Goal: Information Seeking & Learning: Learn about a topic

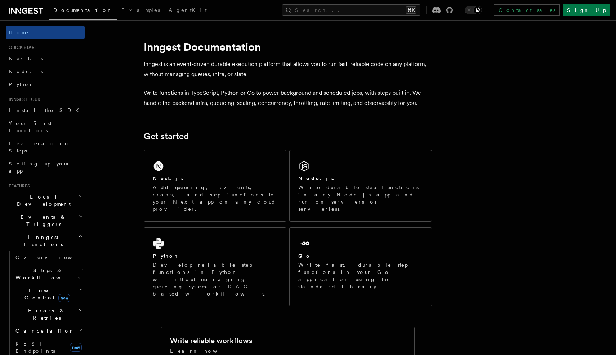
click at [32, 287] on span "Flow Control new" at bounding box center [46, 294] width 67 height 14
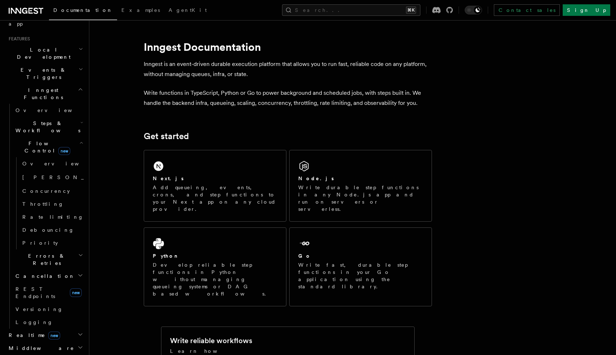
scroll to position [152, 0]
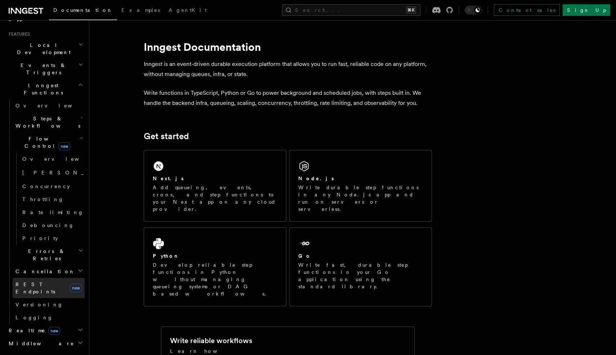
click at [32, 281] on span "REST Endpoints" at bounding box center [35, 287] width 40 height 13
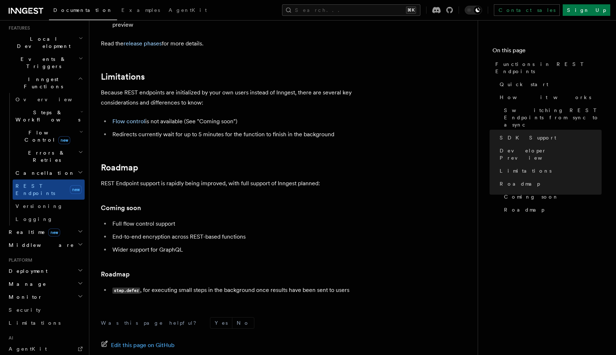
scroll to position [1225, 0]
click at [136, 121] on link "Flow control" at bounding box center [128, 120] width 33 height 7
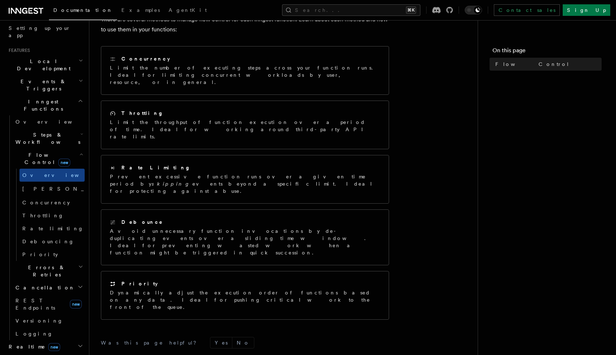
scroll to position [136, 0]
click at [28, 77] on span "Events & Triggers" at bounding box center [42, 84] width 73 height 14
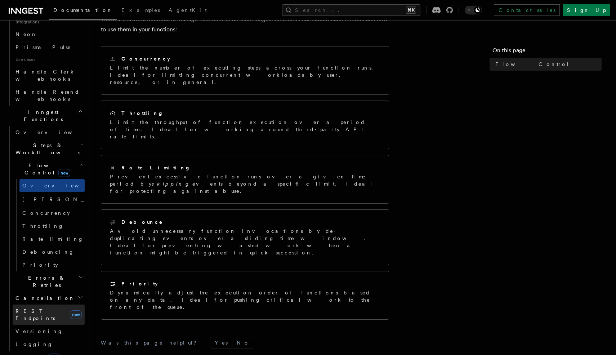
scroll to position [479, 0]
click at [37, 306] on span "REST Endpoints" at bounding box center [35, 312] width 40 height 13
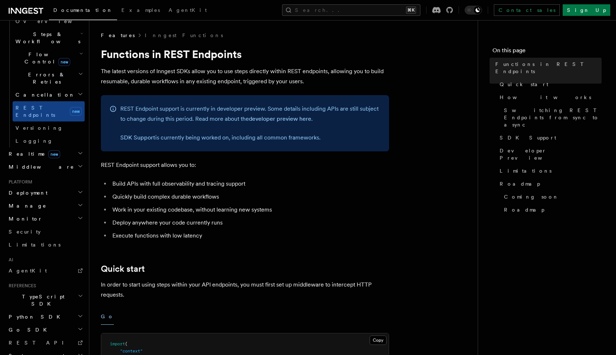
click at [21, 150] on span "Realtime new" at bounding box center [33, 153] width 54 height 7
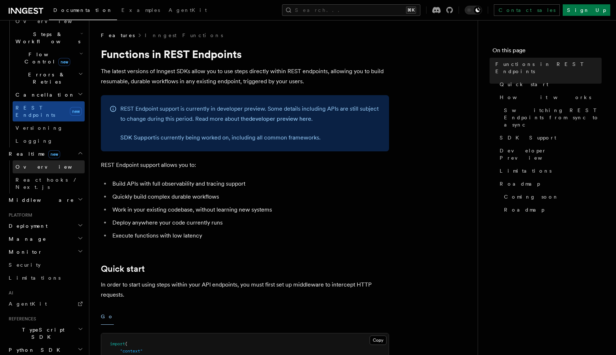
click at [25, 164] on span "Overview" at bounding box center [52, 167] width 74 height 6
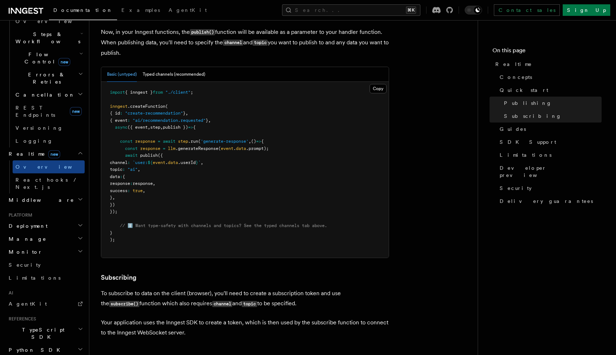
scroll to position [611, 0]
click at [167, 76] on button "Typed channels (recommended)" at bounding box center [174, 75] width 63 height 15
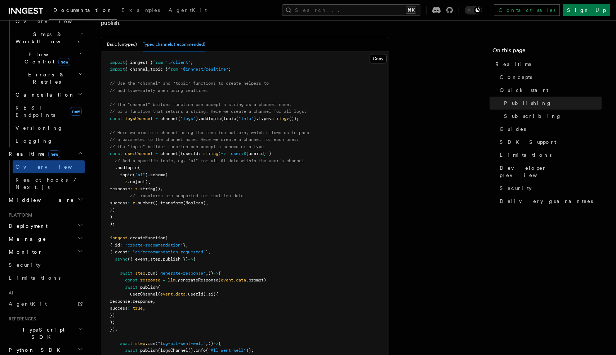
scroll to position [641, 0]
click at [126, 42] on button "Basic (untyped)" at bounding box center [122, 44] width 30 height 15
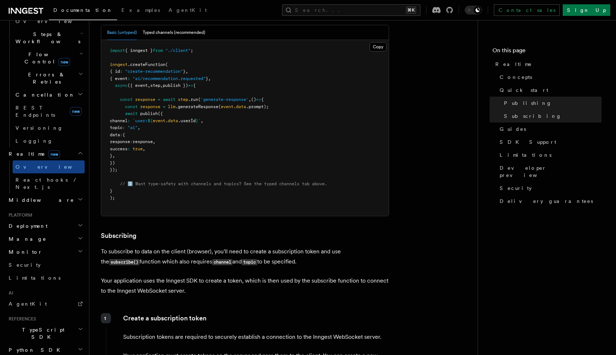
scroll to position [657, 0]
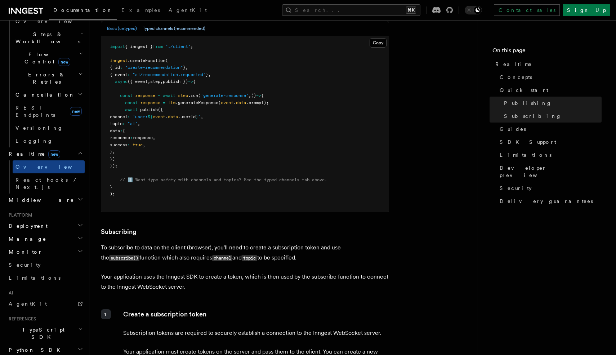
click at [164, 25] on button "Typed channels (recommended)" at bounding box center [174, 28] width 63 height 15
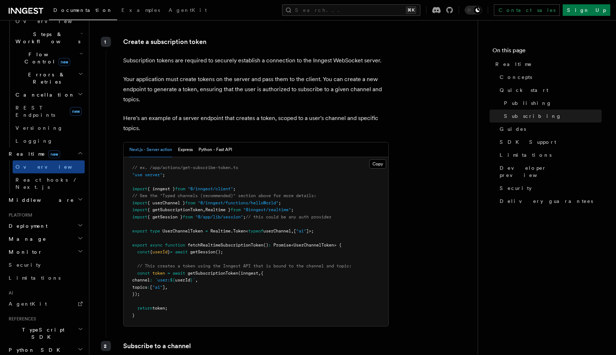
scroll to position [1086, 0]
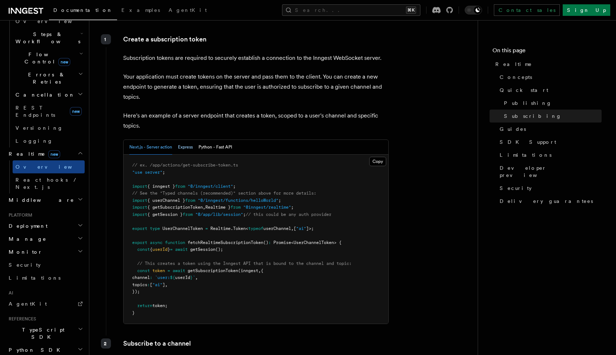
click at [189, 147] on button "Express" at bounding box center [185, 147] width 15 height 15
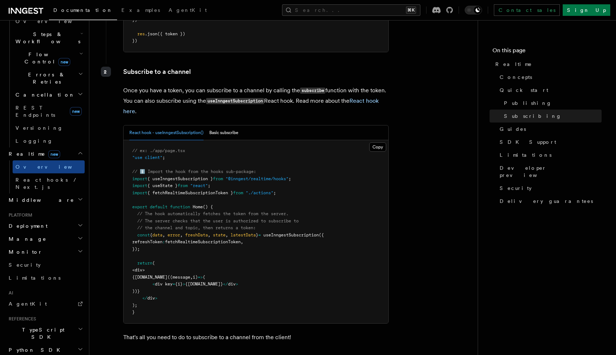
scroll to position [1309, 0]
click at [225, 138] on button "Basic subscribe" at bounding box center [223, 132] width 29 height 15
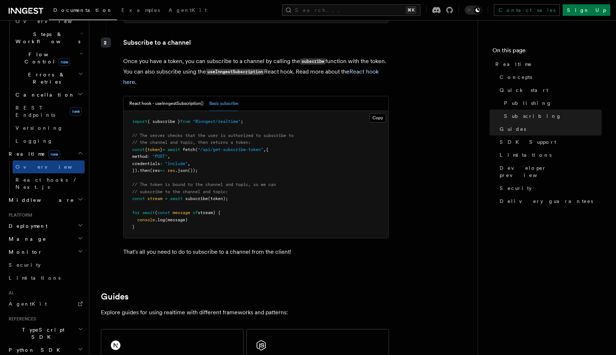
scroll to position [1339, 0]
click at [172, 107] on button "React hook - useInngestSubscription()" at bounding box center [166, 102] width 74 height 15
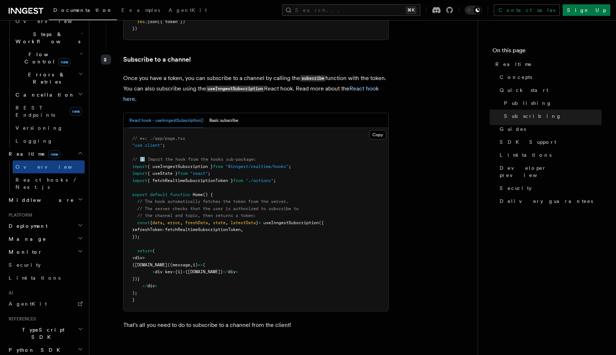
scroll to position [1320, 0]
click at [361, 94] on link "React hook here" at bounding box center [250, 94] width 255 height 17
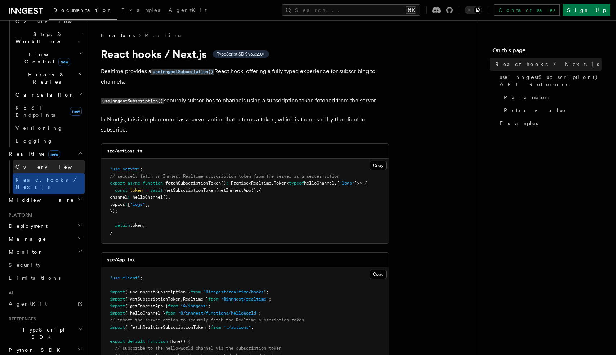
click at [28, 164] on span "Overview" at bounding box center [52, 167] width 74 height 6
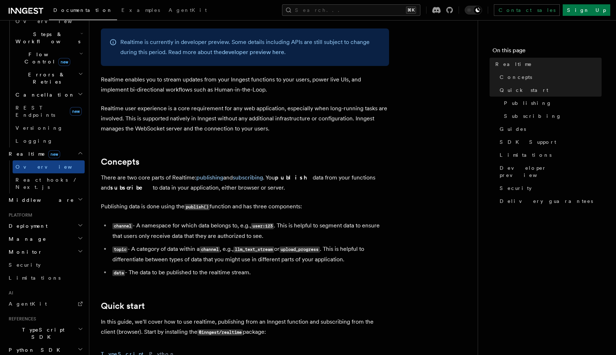
scroll to position [48, 0]
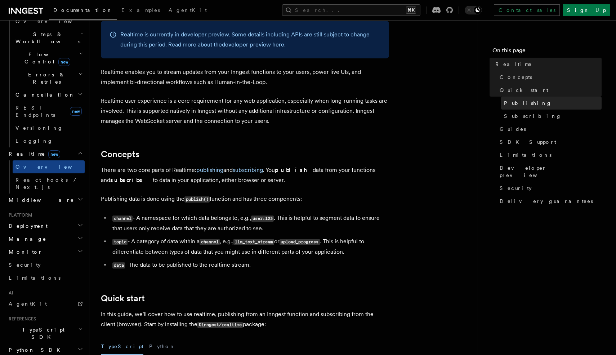
click at [508, 105] on span "Publishing" at bounding box center [528, 102] width 48 height 7
